Goal: Task Accomplishment & Management: Use online tool/utility

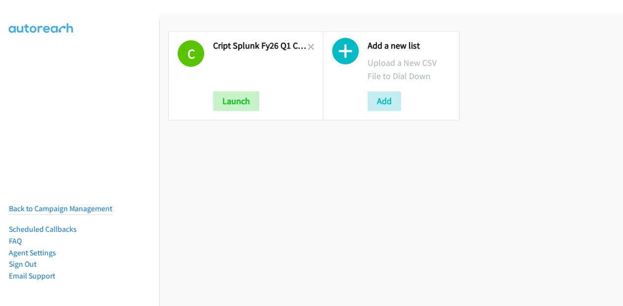
click at [314, 46] on div "Add a new list Upload a New CSV File to Dial Down Add" at bounding box center [391, 75] width 154 height 107
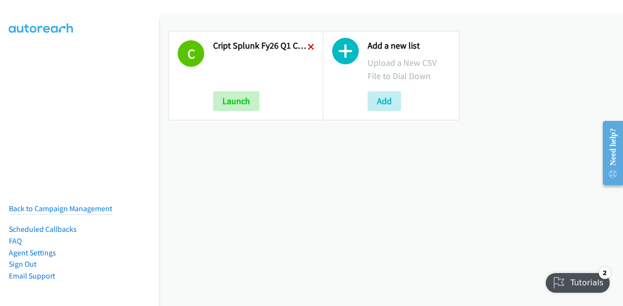
click at [307, 45] on icon at bounding box center [310, 47] width 7 height 7
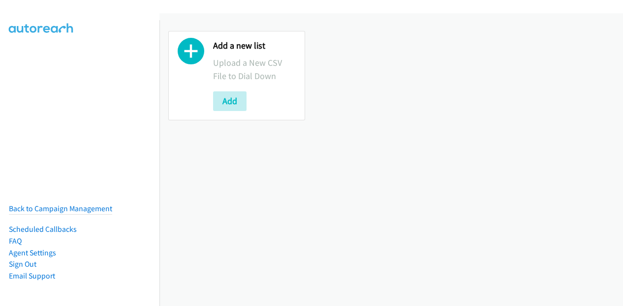
click at [227, 111] on div "Add a new list Upload a New CSV File to Dial Down Add" at bounding box center [236, 76] width 137 height 90
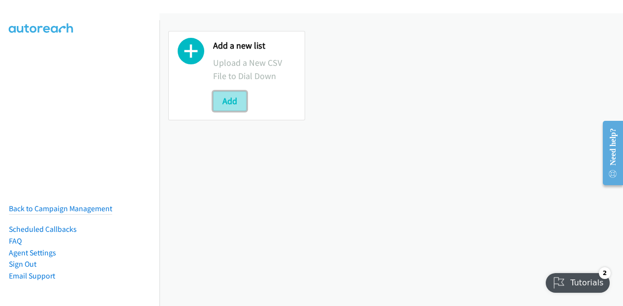
click at [231, 97] on button "Add" at bounding box center [229, 101] width 33 height 20
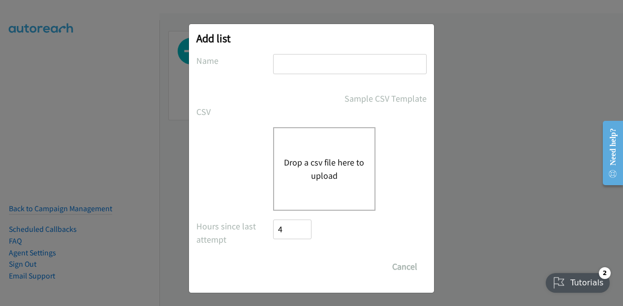
click at [330, 67] on input "text" at bounding box center [349, 64] width 153 height 20
click at [285, 66] on input "text" at bounding box center [349, 64] width 153 height 20
paste input "Mediacom Dell FY26Q3 SB ISG - LA HOT LEADS"
type input "Mediacom Dell FY26Q3 SB ISG - LA HOT LEADS"
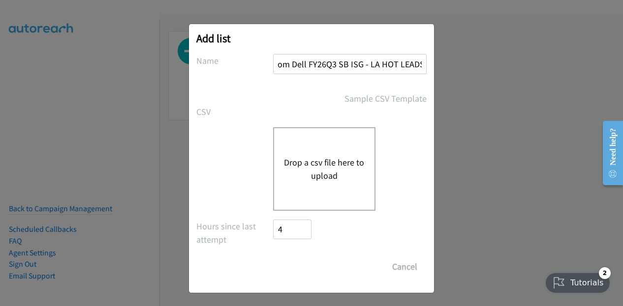
scroll to position [0, 0]
click at [315, 172] on button "Drop a csv file here to upload" at bounding box center [324, 169] width 81 height 27
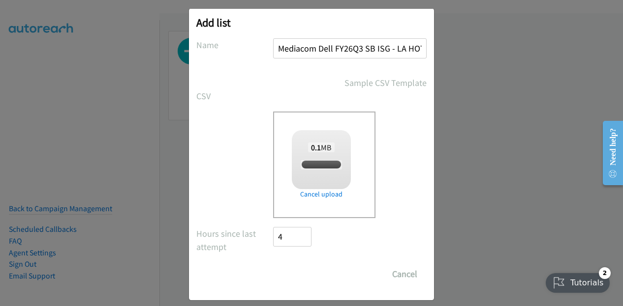
scroll to position [25, 0]
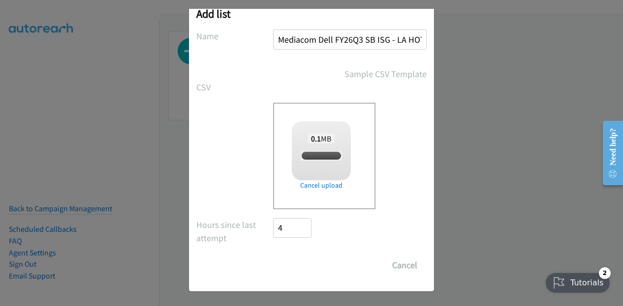
checkbox input "true"
click at [313, 266] on input "Save List" at bounding box center [299, 266] width 52 height 20
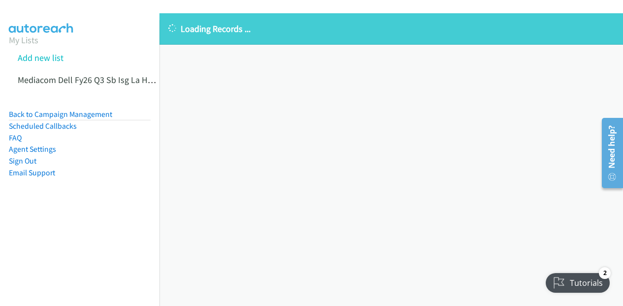
click at [267, 187] on div "Loading Records ... Sorry, something went wrong please try again." at bounding box center [390, 159] width 463 height 293
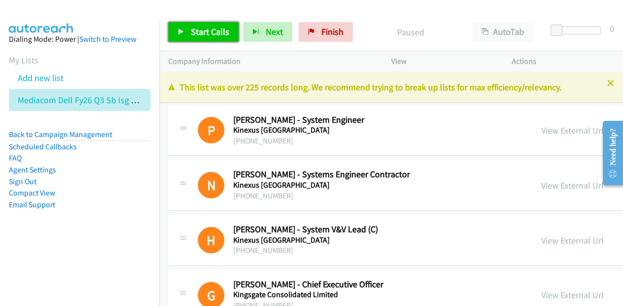
click at [223, 26] on span "Start Calls" at bounding box center [210, 31] width 38 height 11
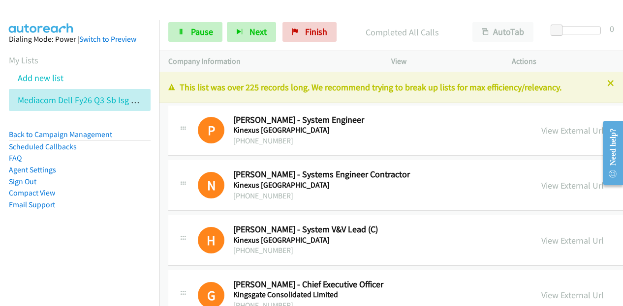
click at [262, 42] on div "Start Calls Pause Next Finish Completed All Calls AutoTab AutoTab 0" at bounding box center [390, 32] width 463 height 38
click at [262, 38] on button "Next" at bounding box center [251, 32] width 49 height 20
click at [256, 37] on button "Next" at bounding box center [251, 32] width 49 height 20
click at [254, 28] on span "Next" at bounding box center [257, 31] width 17 height 11
click at [260, 29] on span "Next" at bounding box center [257, 31] width 17 height 11
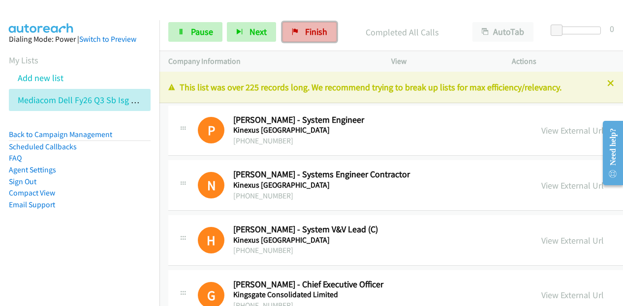
click at [311, 37] on span "Finish" at bounding box center [316, 31] width 22 height 11
